Goal: Task Accomplishment & Management: Manage account settings

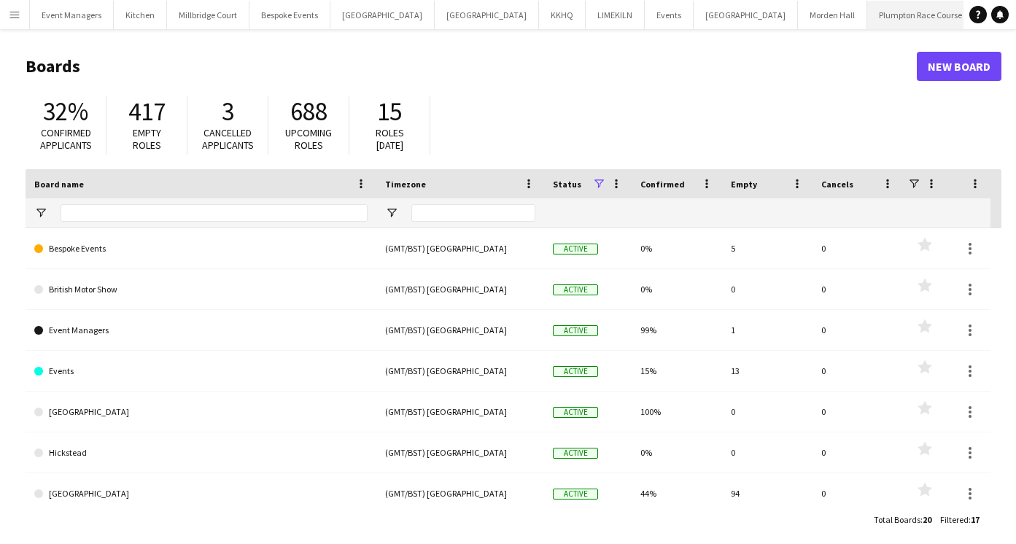
click at [867, 23] on button "Plumpton Race Course Close" at bounding box center [920, 15] width 107 height 28
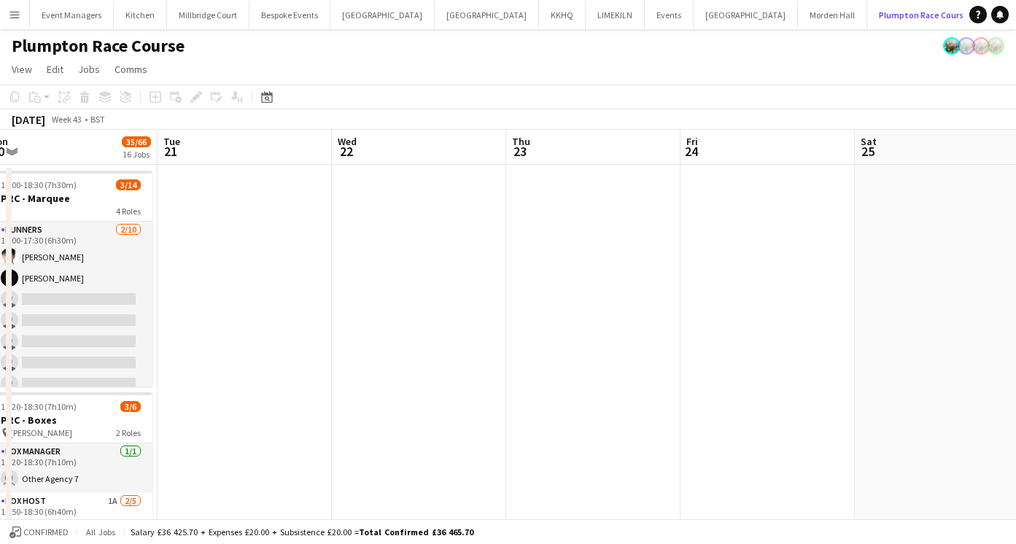
scroll to position [0, 553]
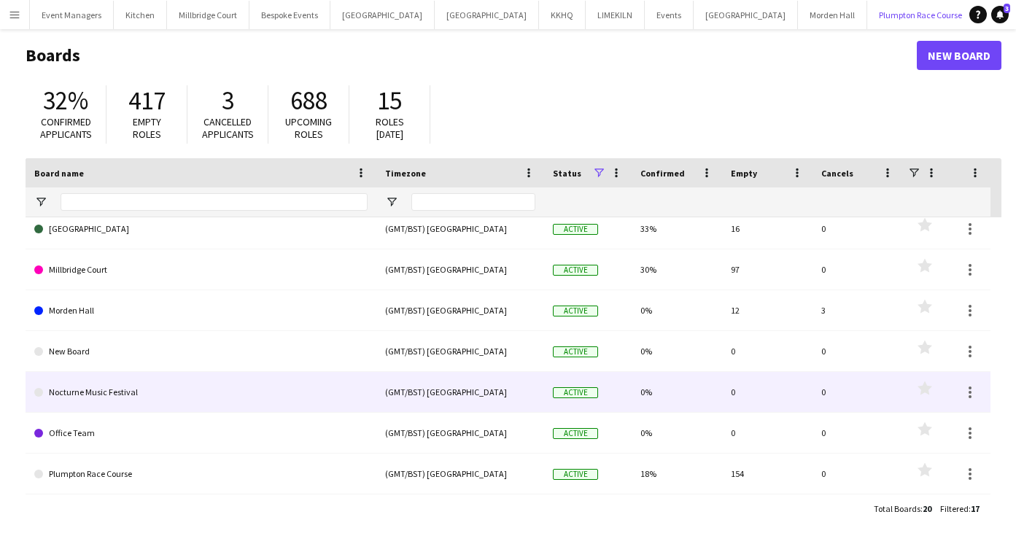
scroll to position [9, 0]
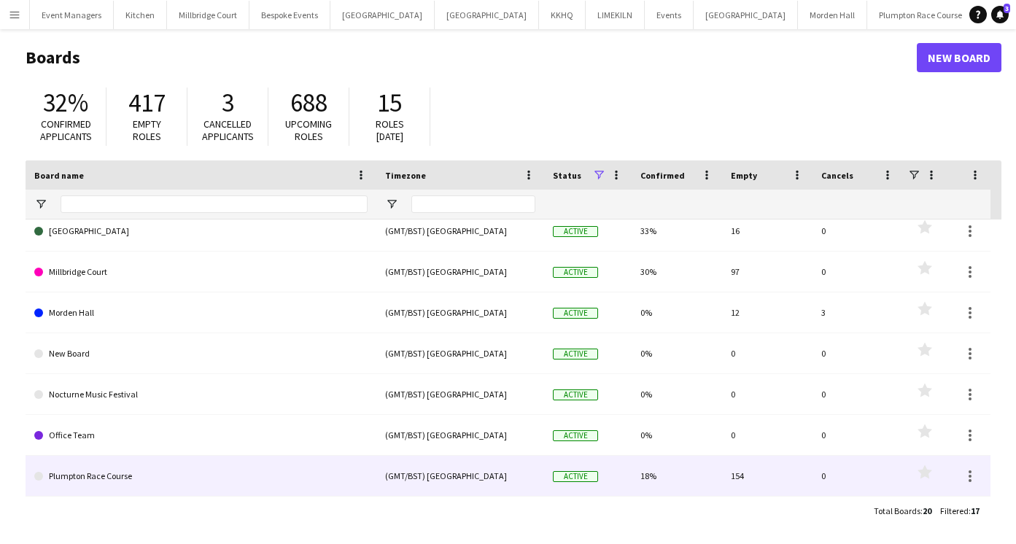
click at [252, 478] on link "Plumpton Race Course" at bounding box center [200, 476] width 333 height 41
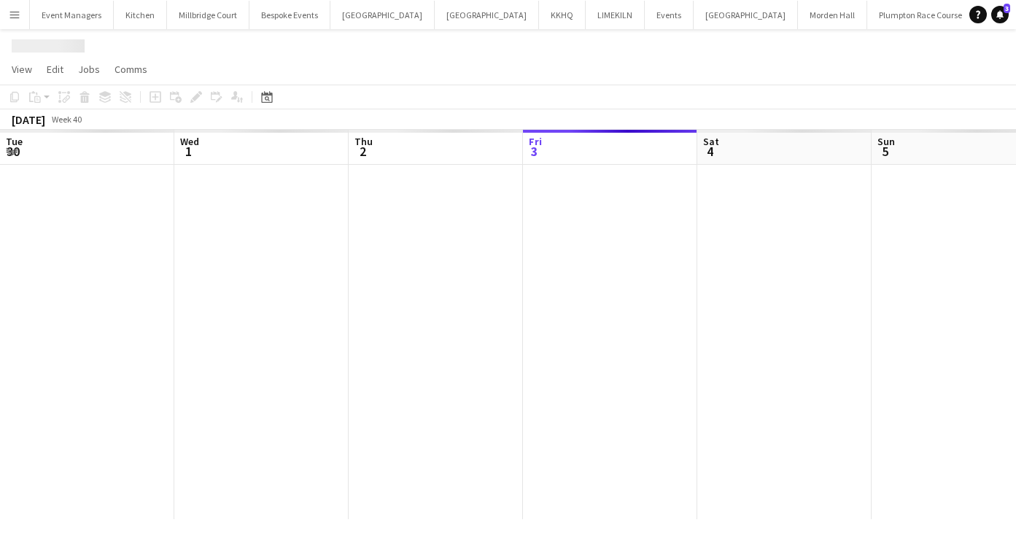
scroll to position [0, 348]
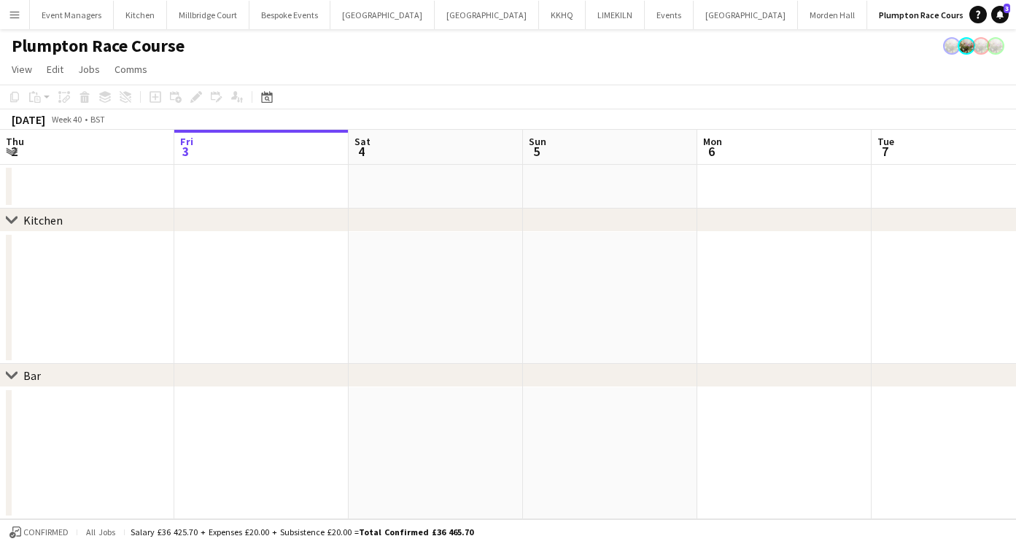
click at [493, 315] on app-date-cell at bounding box center [435, 298] width 174 height 132
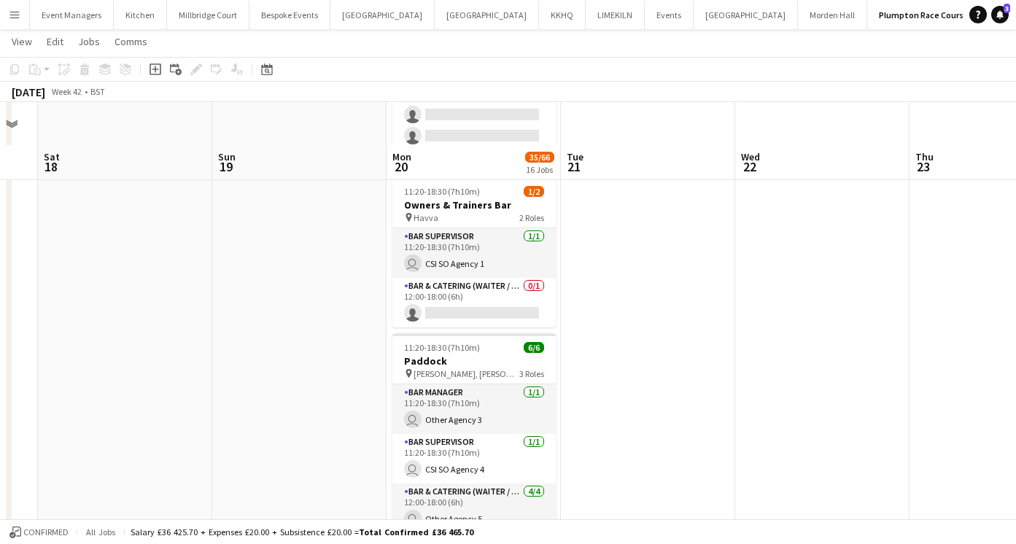
scroll to position [2590, 0]
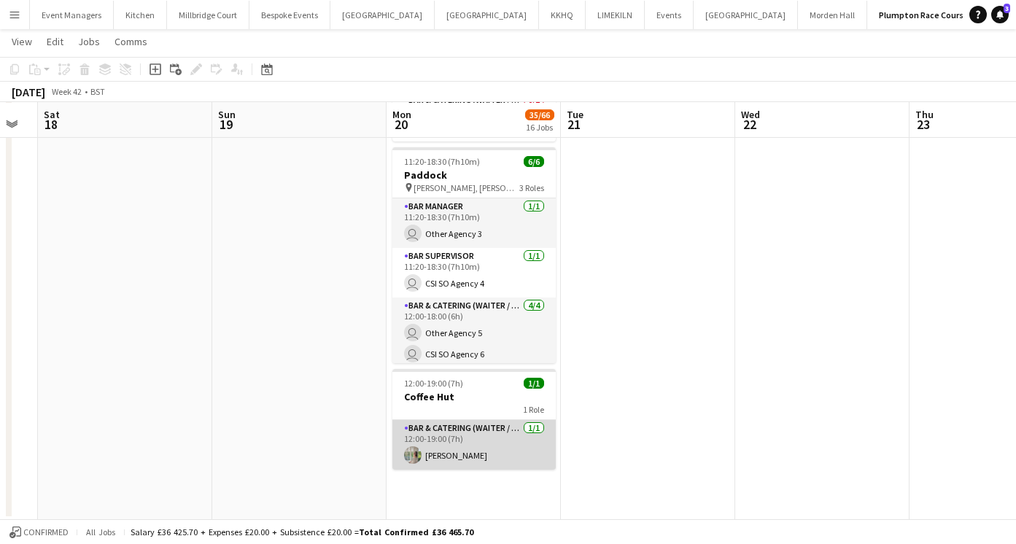
click at [446, 447] on app-card-role "Bar & Catering (Waiter / waitress) [DATE] 12:00-19:00 (7h) [PERSON_NAME]" at bounding box center [473, 445] width 163 height 50
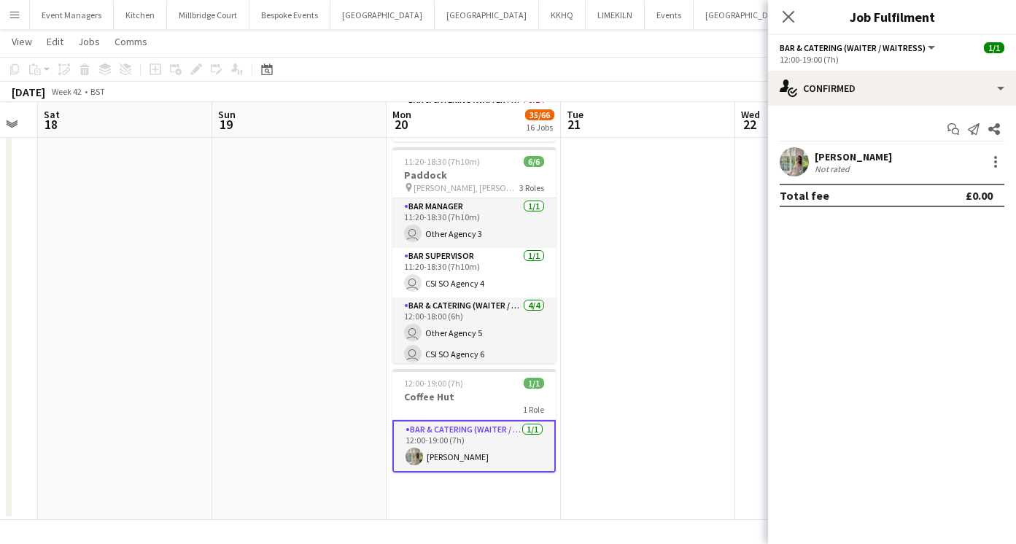
click at [792, 155] on app-user-avatar at bounding box center [793, 161] width 29 height 29
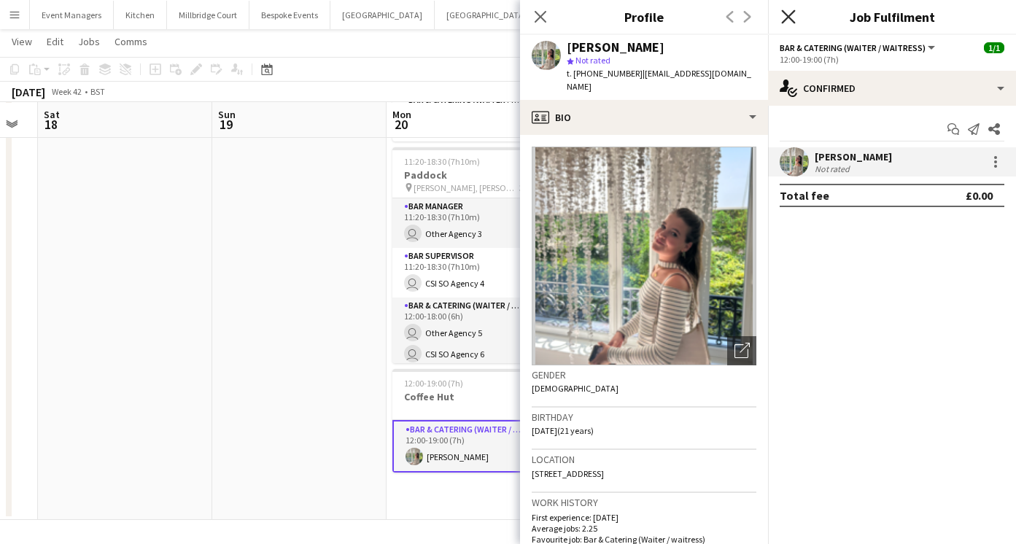
click at [784, 15] on icon "Close pop-in" at bounding box center [788, 16] width 14 height 14
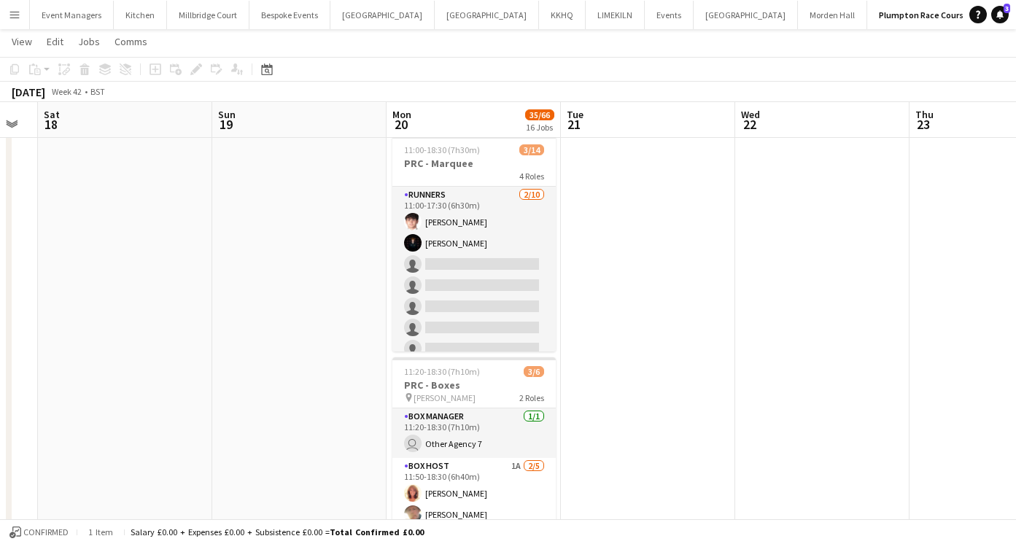
scroll to position [0, 0]
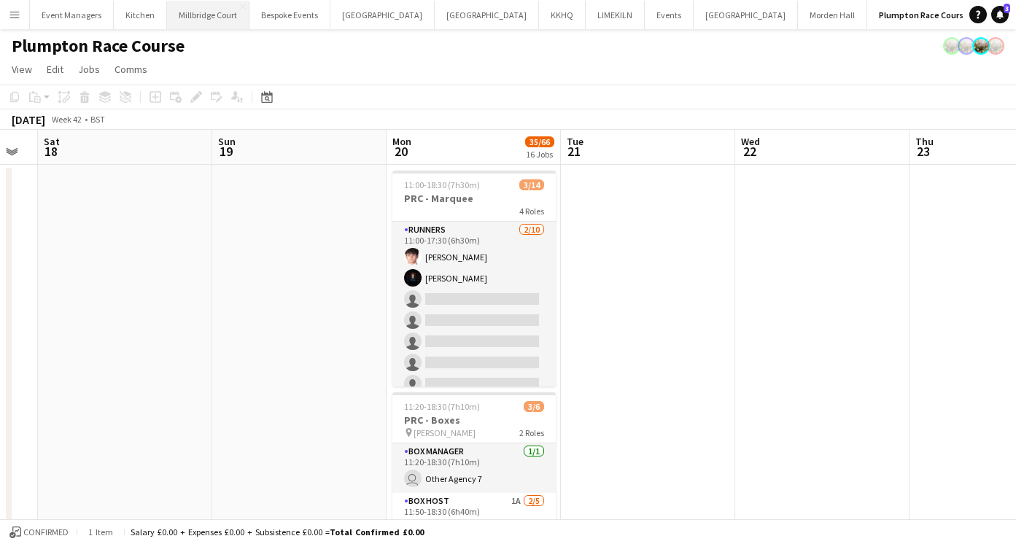
click at [193, 23] on button "[GEOGRAPHIC_DATA]" at bounding box center [208, 15] width 82 height 28
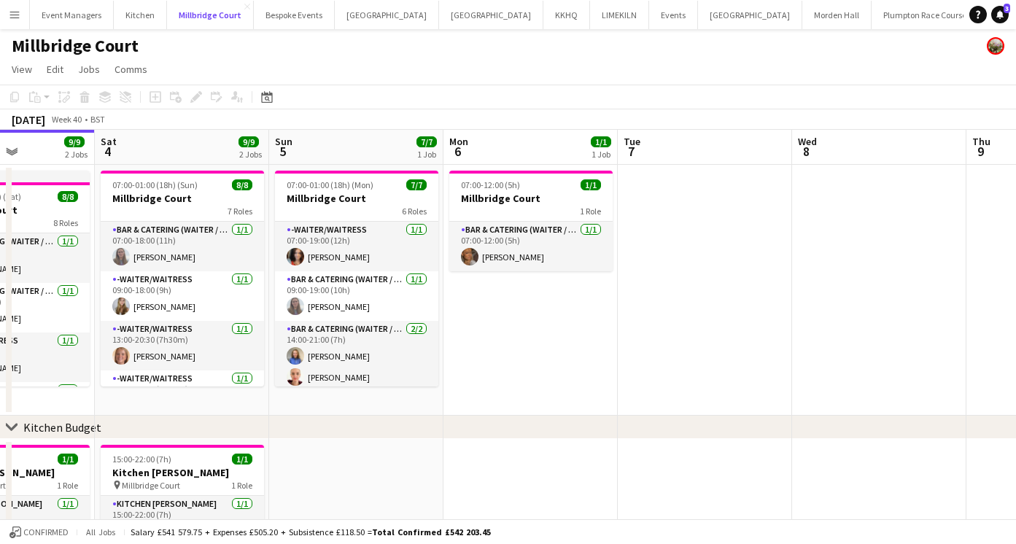
scroll to position [0, 336]
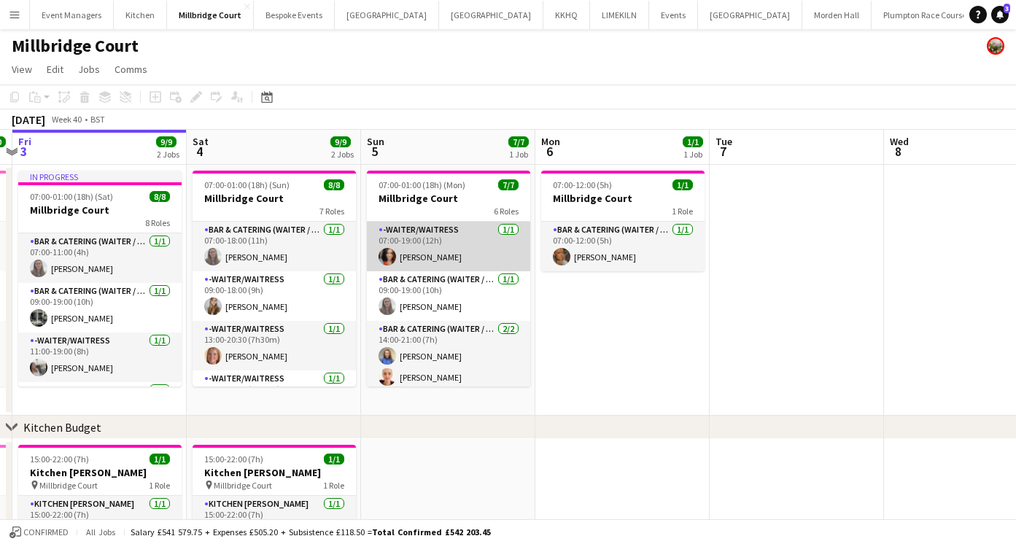
click at [442, 246] on app-card-role "-Waiter/Waitress [DATE] 07:00-19:00 (12h) [PERSON_NAME]" at bounding box center [448, 247] width 163 height 50
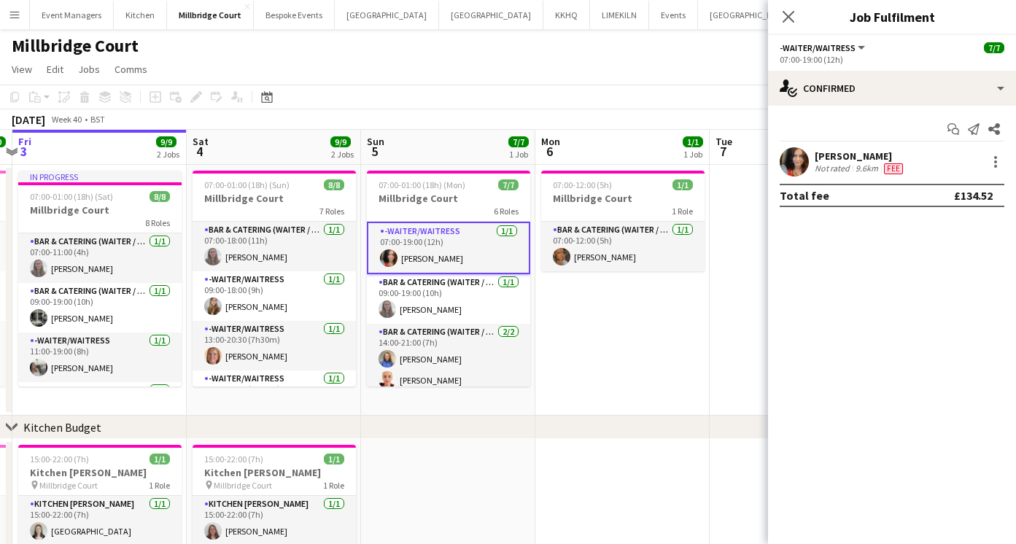
click at [796, 159] on app-user-avatar at bounding box center [793, 161] width 29 height 29
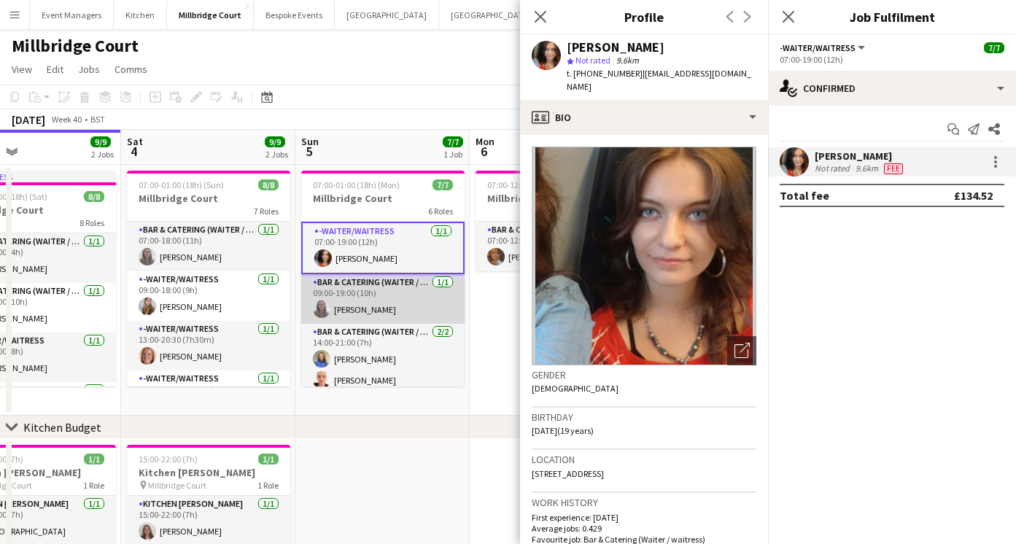
scroll to position [0, 417]
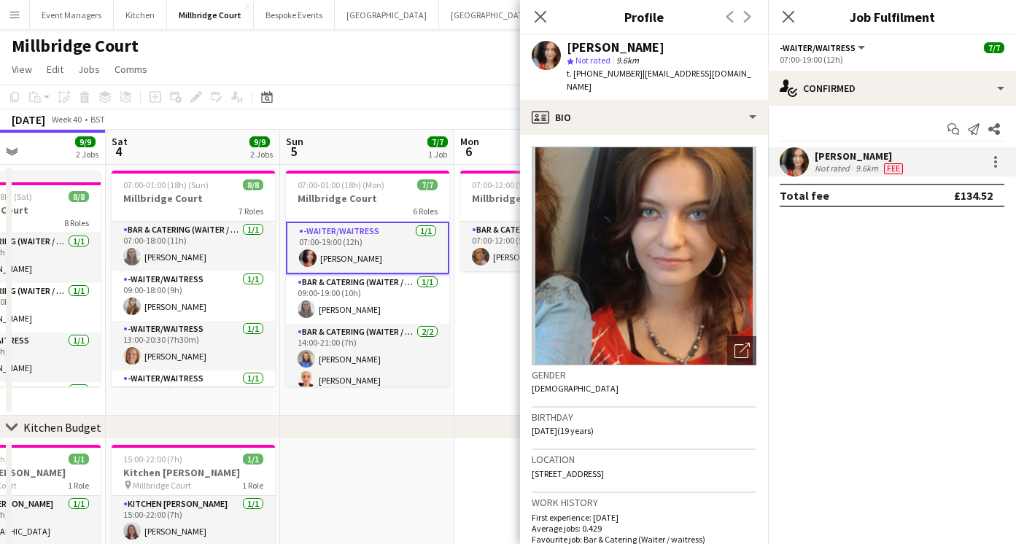
click at [489, 322] on app-date-cell "07:00-12:00 (5h) 1/1 Millbridge Court 1 Role Bar & Catering (Waiter / waitress)…" at bounding box center [541, 290] width 174 height 251
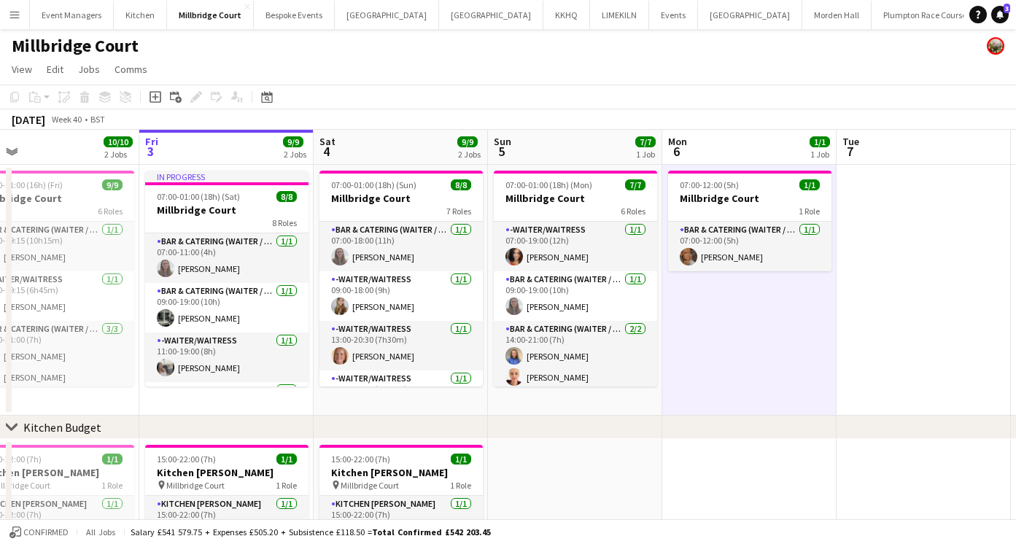
scroll to position [0, 383]
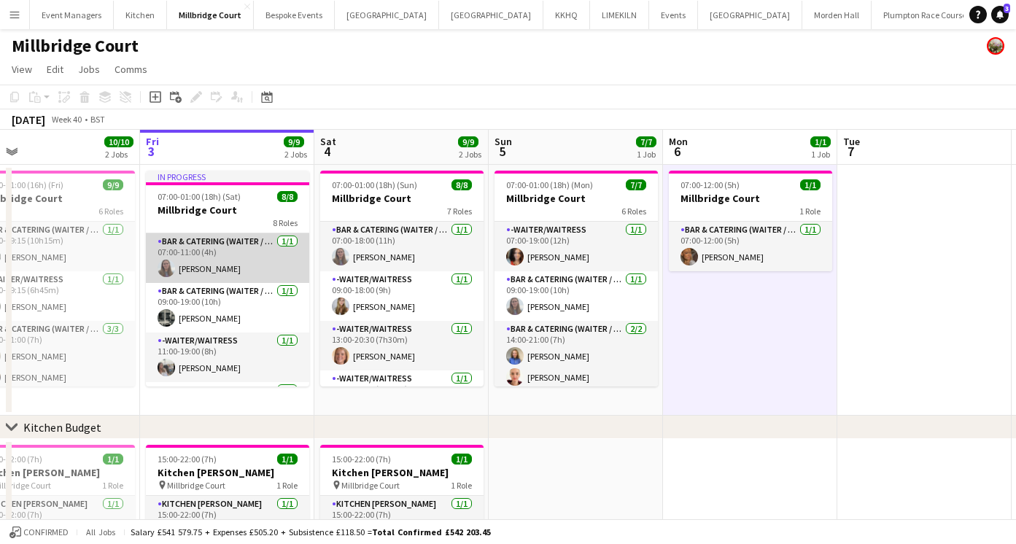
click at [204, 268] on app-card-role "Bar & Catering (Waiter / waitress) [DATE] 07:00-11:00 (4h) [PERSON_NAME]" at bounding box center [227, 258] width 163 height 50
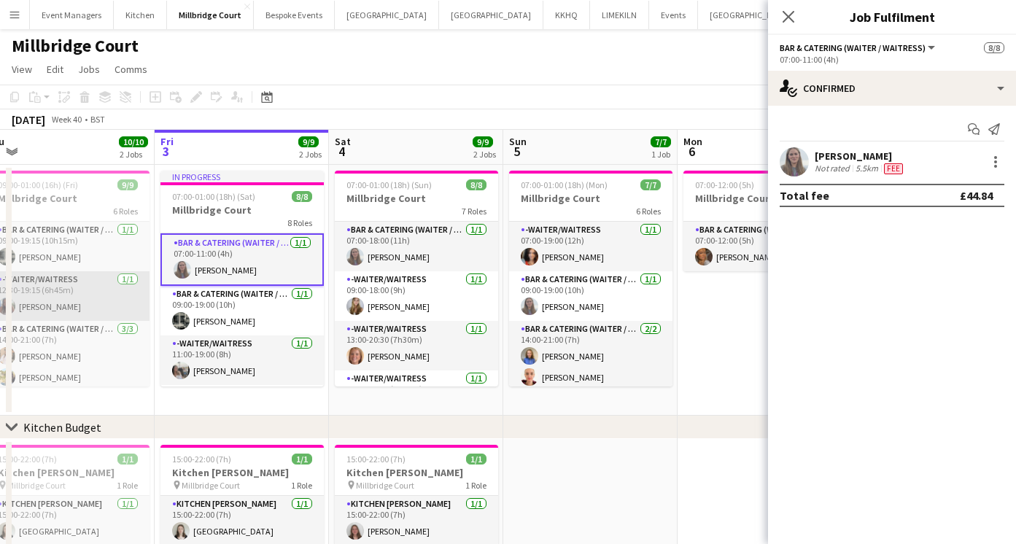
scroll to position [0, 549]
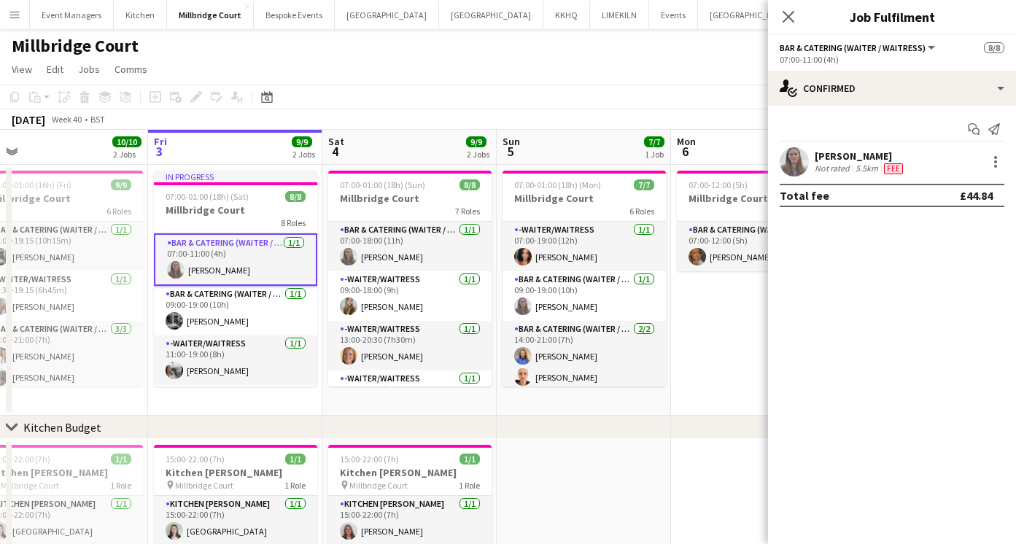
click at [804, 153] on app-user-avatar at bounding box center [793, 161] width 29 height 29
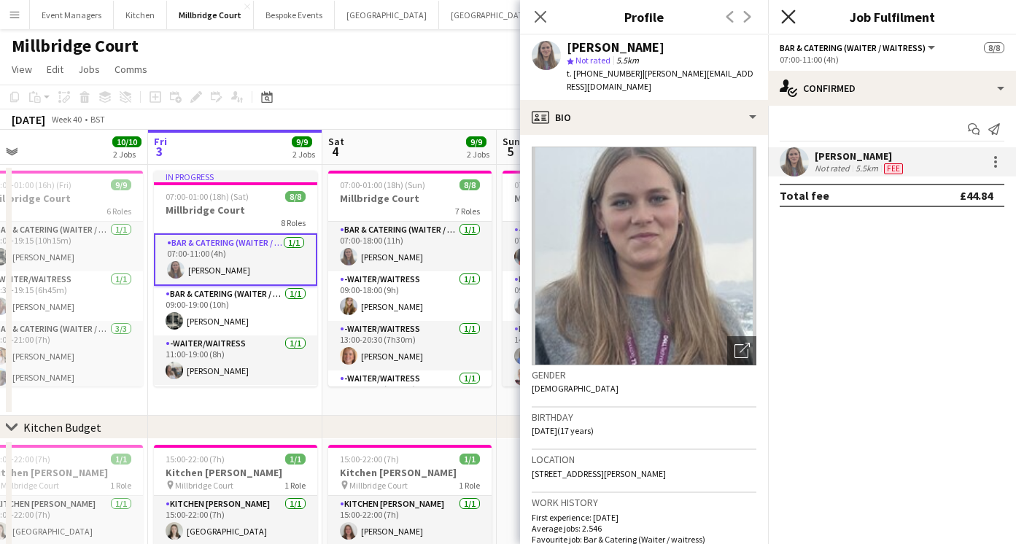
click at [783, 14] on icon "Close pop-in" at bounding box center [788, 16] width 14 height 14
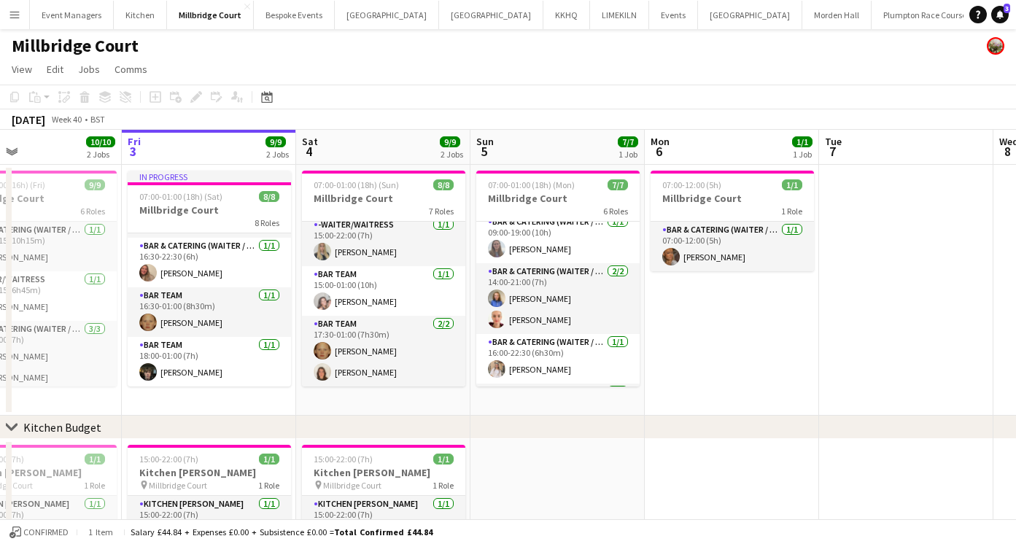
scroll to position [0, 0]
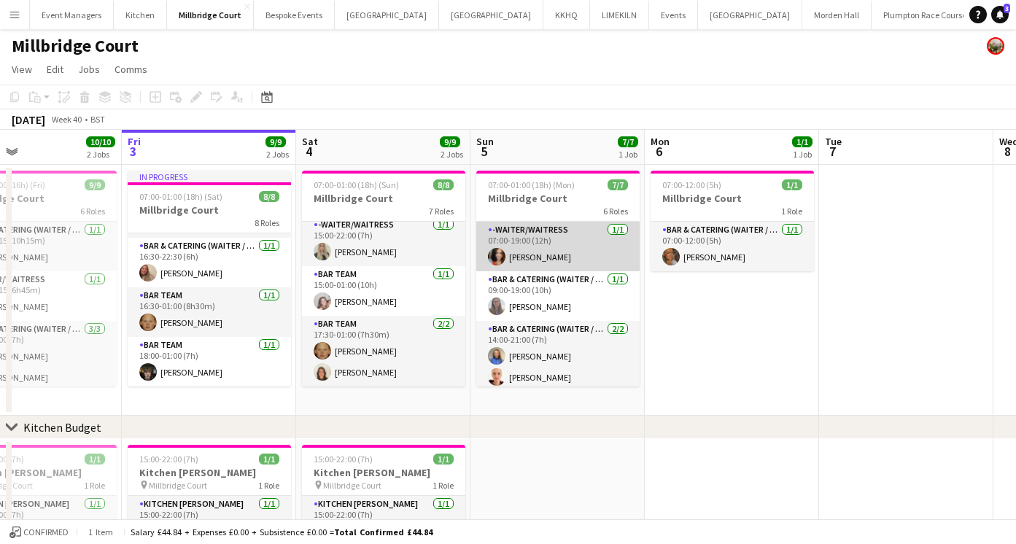
click at [511, 261] on app-card-role "-Waiter/Waitress [DATE] 07:00-19:00 (12h) [PERSON_NAME]" at bounding box center [557, 247] width 163 height 50
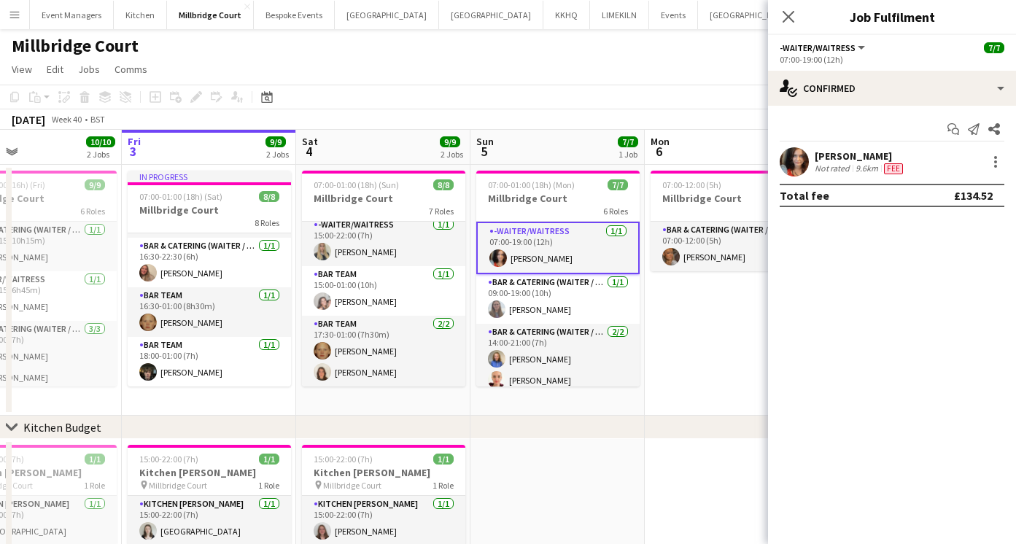
scroll to position [243, 0]
click at [795, 159] on app-user-avatar at bounding box center [793, 161] width 29 height 29
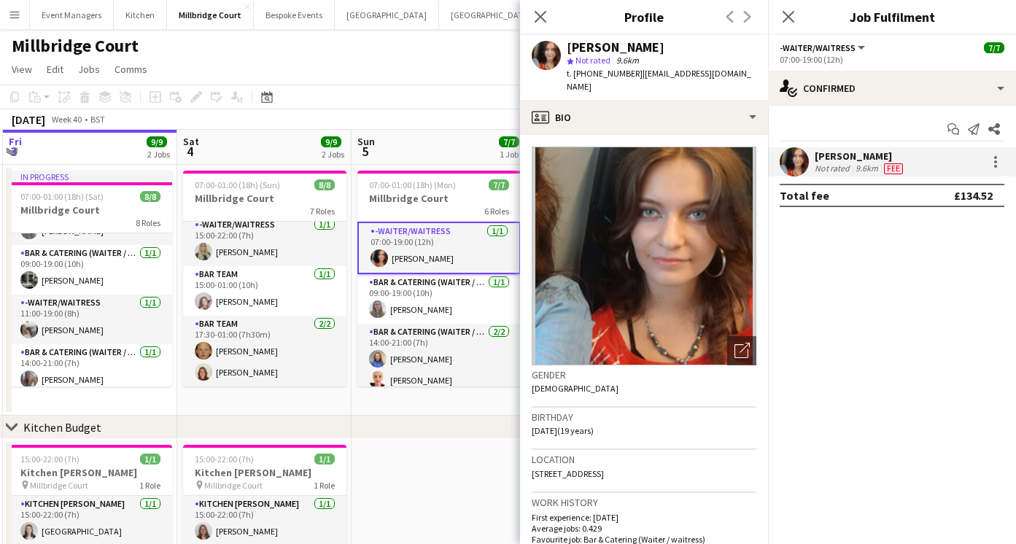
scroll to position [0, 0]
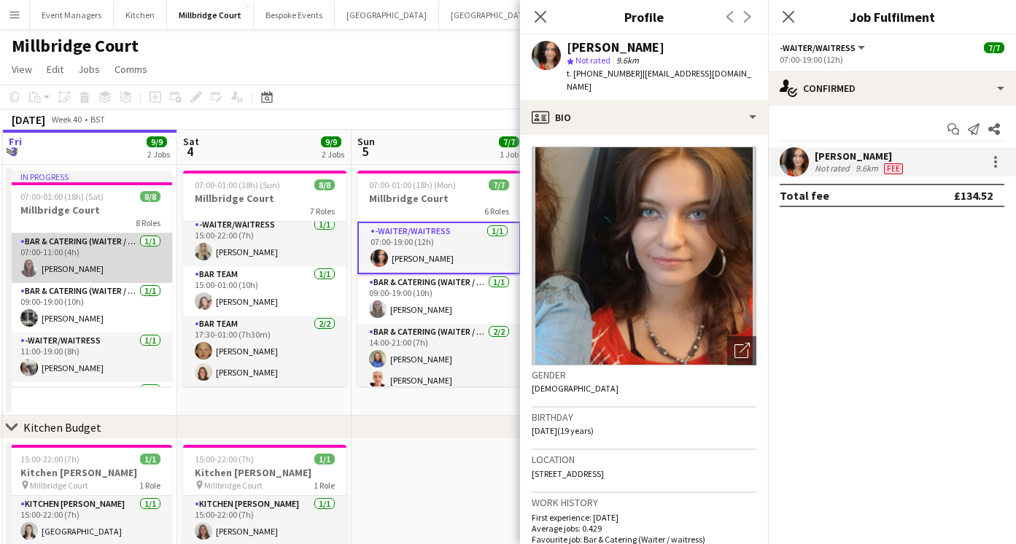
click at [55, 266] on app-card-role "Bar & Catering (Waiter / waitress) [DATE] 07:00-11:00 (4h) [PERSON_NAME]" at bounding box center [90, 258] width 163 height 50
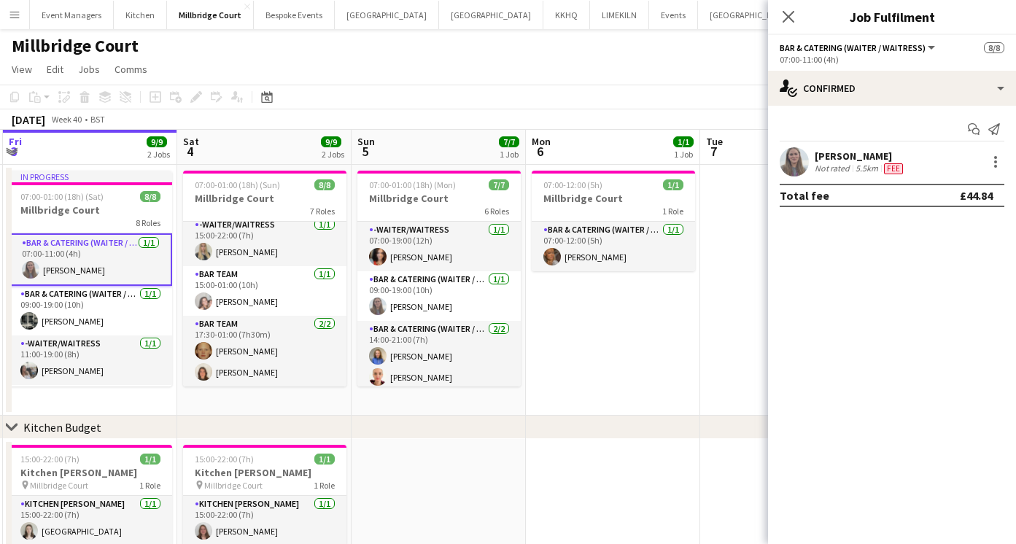
click at [790, 170] on app-user-avatar at bounding box center [793, 161] width 29 height 29
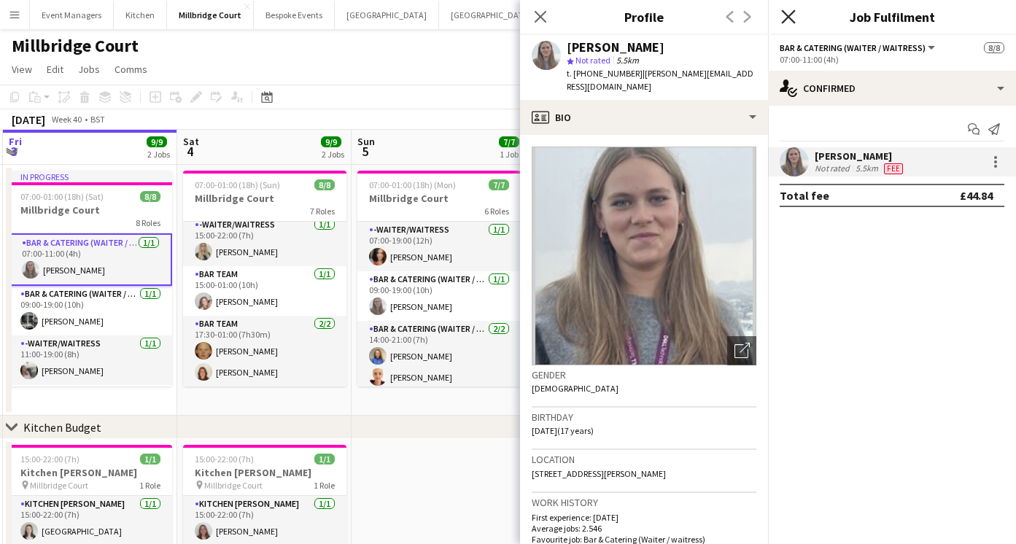
click at [787, 13] on icon "Close pop-in" at bounding box center [788, 16] width 14 height 14
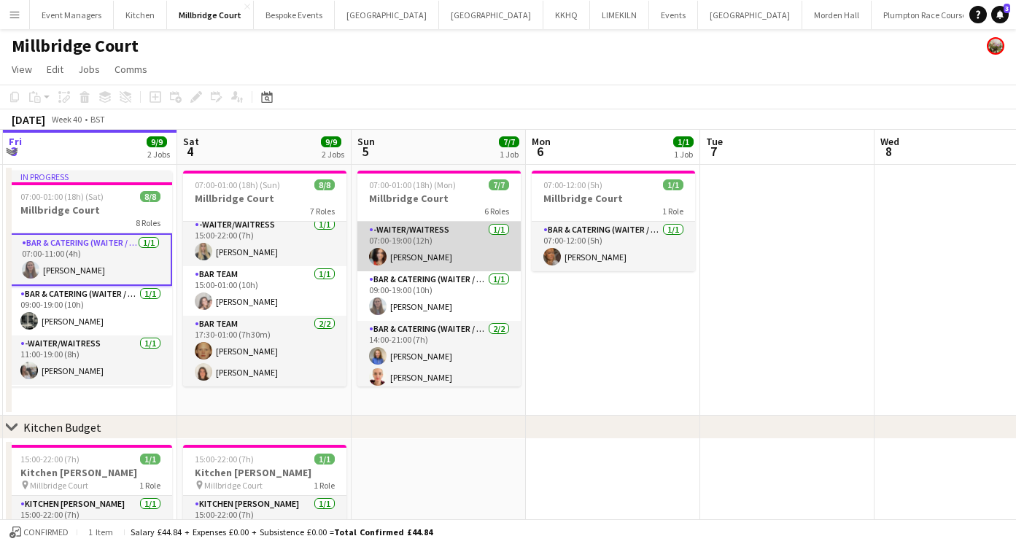
click at [385, 262] on app-card-role "-Waiter/Waitress [DATE] 07:00-19:00 (12h) [PERSON_NAME]" at bounding box center [438, 247] width 163 height 50
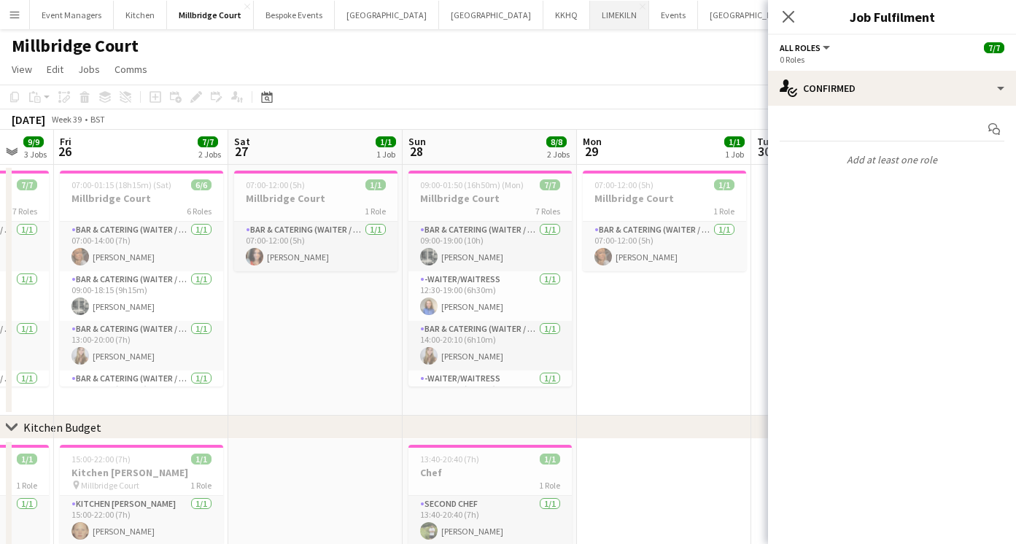
scroll to position [0, 469]
